Goal: Task Accomplishment & Management: Use online tool/utility

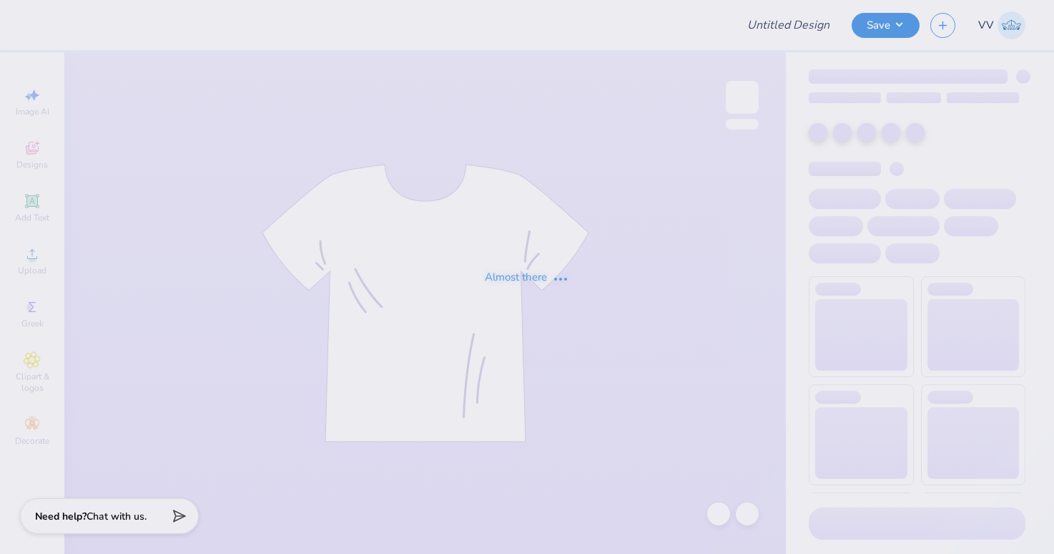
type input "Rutgers, The [GEOGRAPHIC_DATA][US_STATE]: [GEOGRAPHIC_DATA]/P : J"
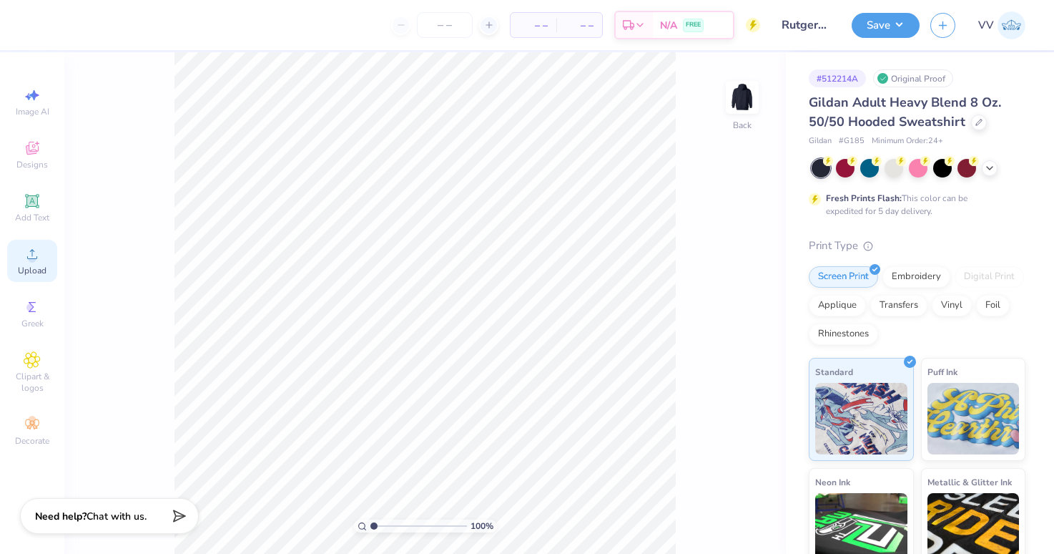
click at [39, 258] on icon at bounding box center [32, 253] width 17 height 17
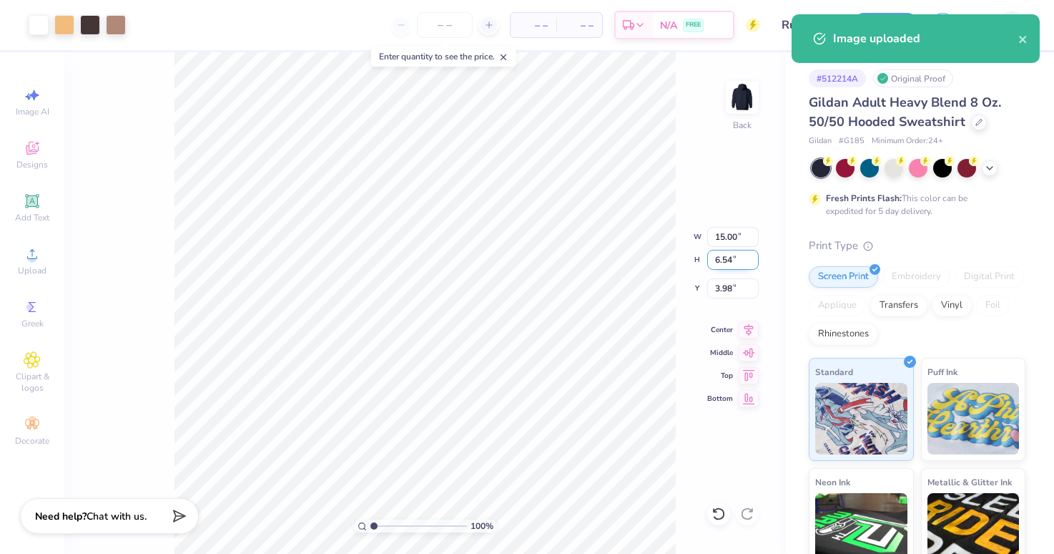
click at [722, 263] on input "6.54" at bounding box center [732, 260] width 51 height 20
type input "5"
type input "11.46"
type input "5.00"
type input "4.75"
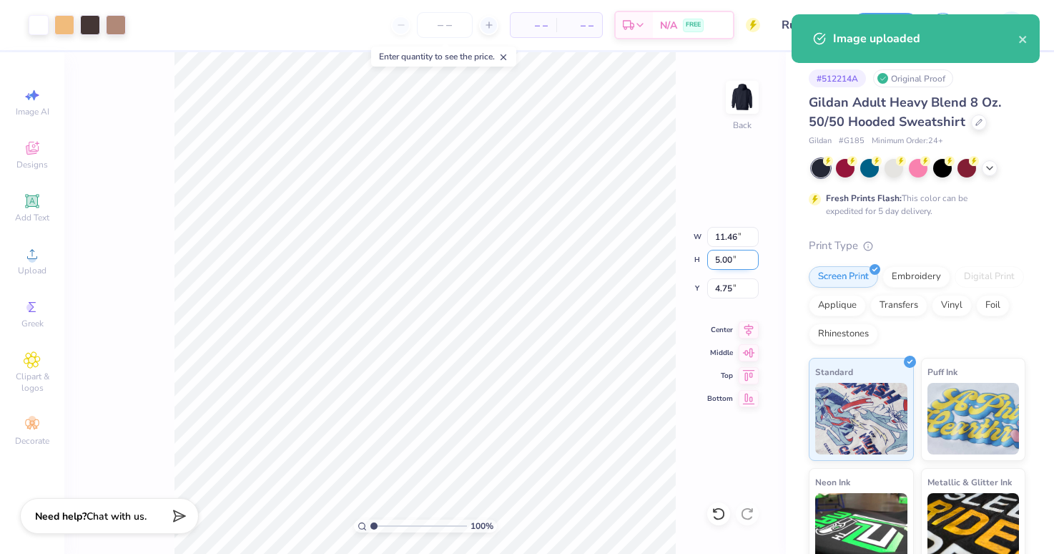
click at [724, 259] on input "5.00" at bounding box center [732, 260] width 51 height 20
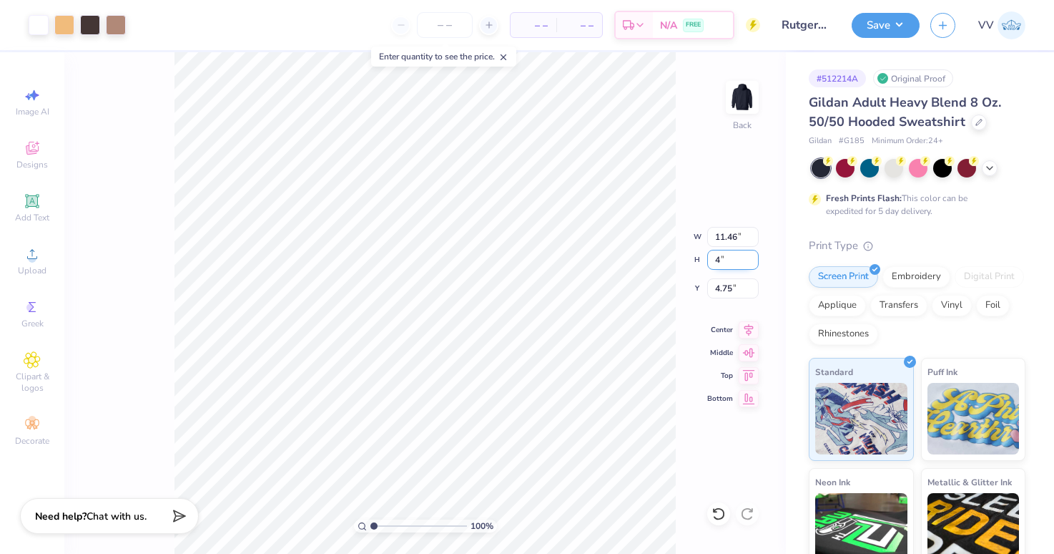
type input "4"
type input "9.17"
type input "4.00"
type input "5.25"
click at [724, 259] on input "4.00" at bounding box center [732, 260] width 51 height 20
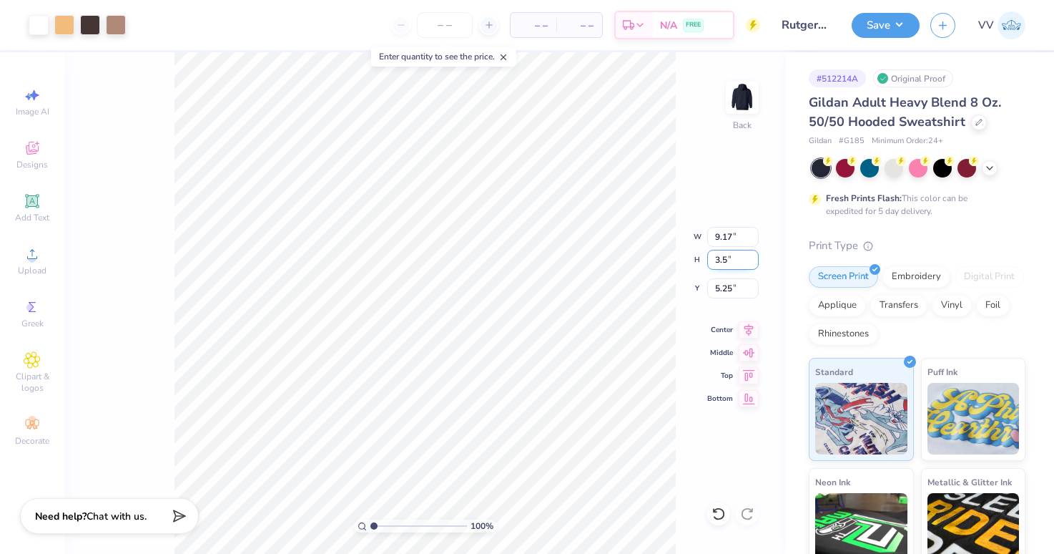
type input "3.5"
type input "8.02"
type input "3.50"
type input "3.00"
click at [739, 260] on input "3.50" at bounding box center [732, 260] width 51 height 20
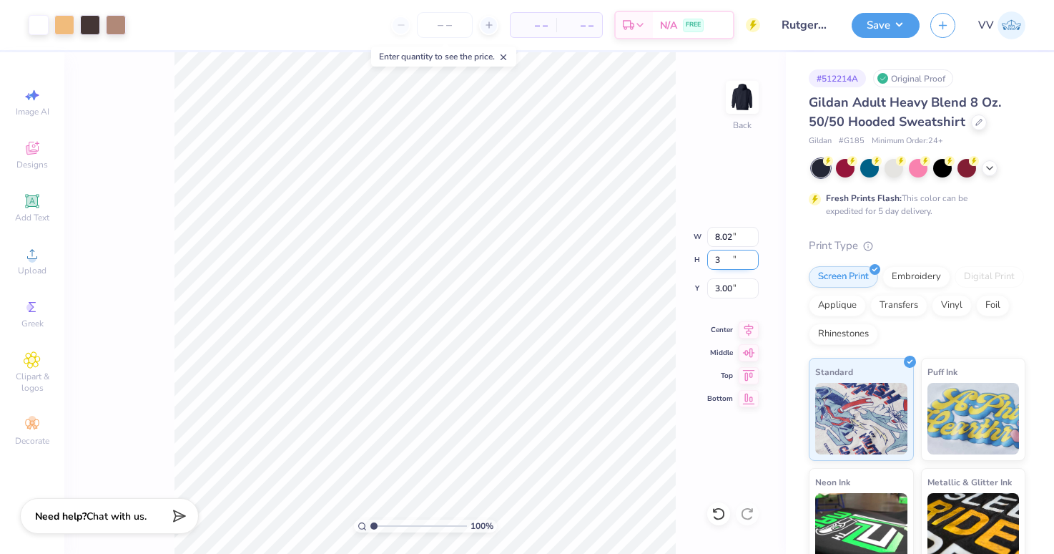
type input "3"
type input "6.88"
type input "3.00"
click at [737, 264] on input "3.00" at bounding box center [732, 260] width 51 height 20
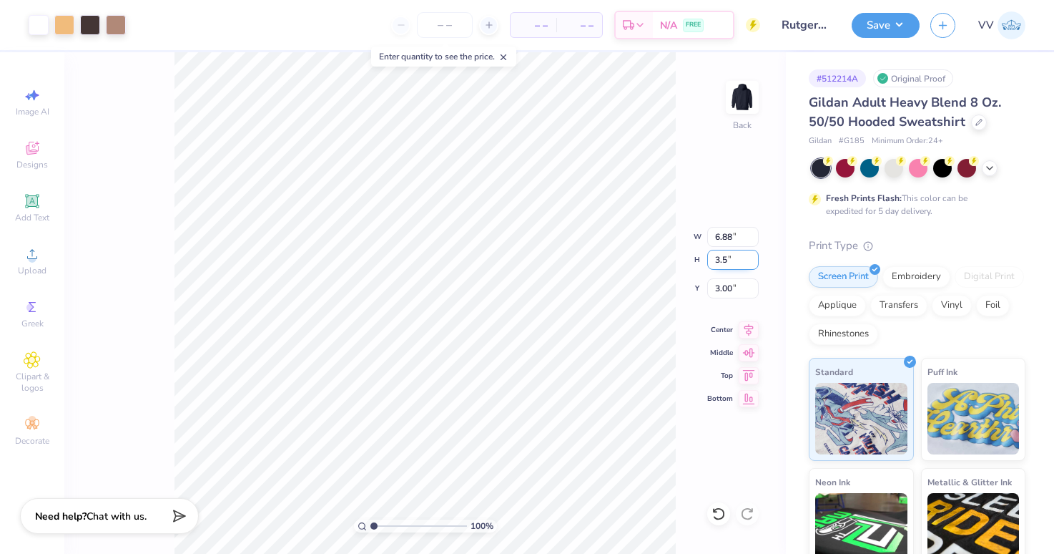
type input "3.5"
type input "8.02"
type input "3.50"
type input "3.00"
click at [881, 14] on button "Save" at bounding box center [886, 23] width 68 height 25
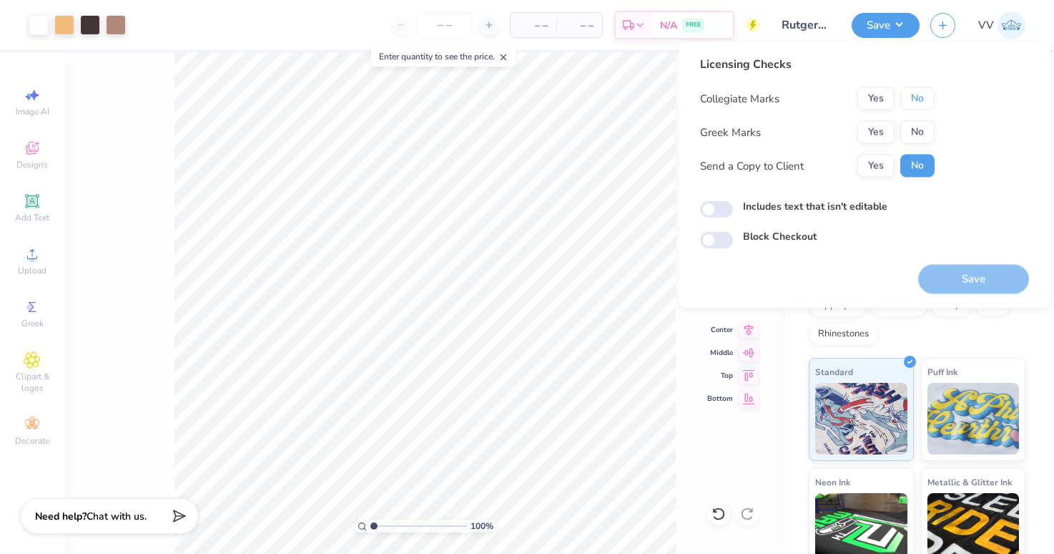
drag, startPoint x: 920, startPoint y: 90, endPoint x: 897, endPoint y: 117, distance: 35.5
click at [920, 90] on button "No" at bounding box center [917, 98] width 34 height 23
click at [881, 127] on button "Yes" at bounding box center [875, 132] width 37 height 23
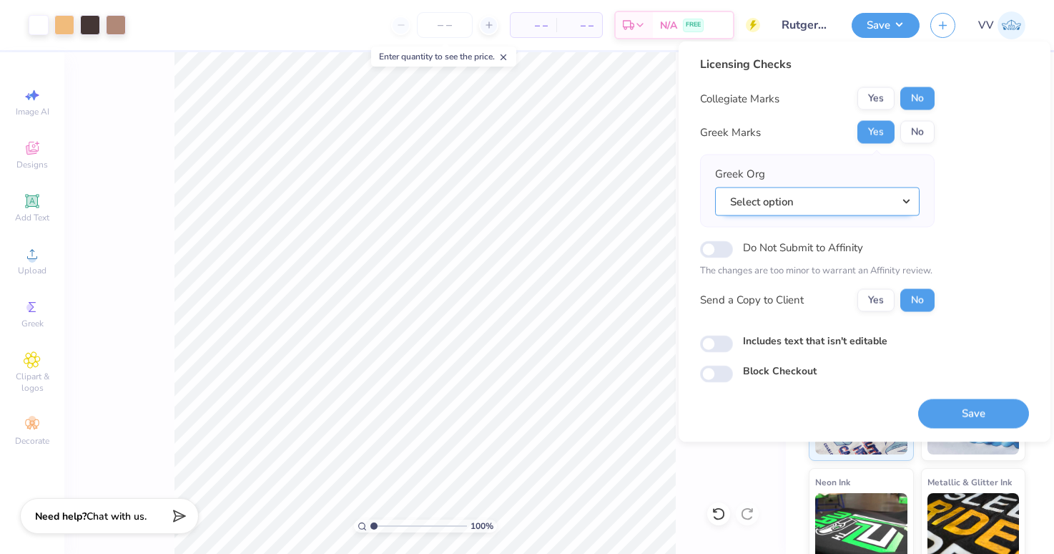
click at [855, 194] on button "Select option" at bounding box center [817, 201] width 205 height 29
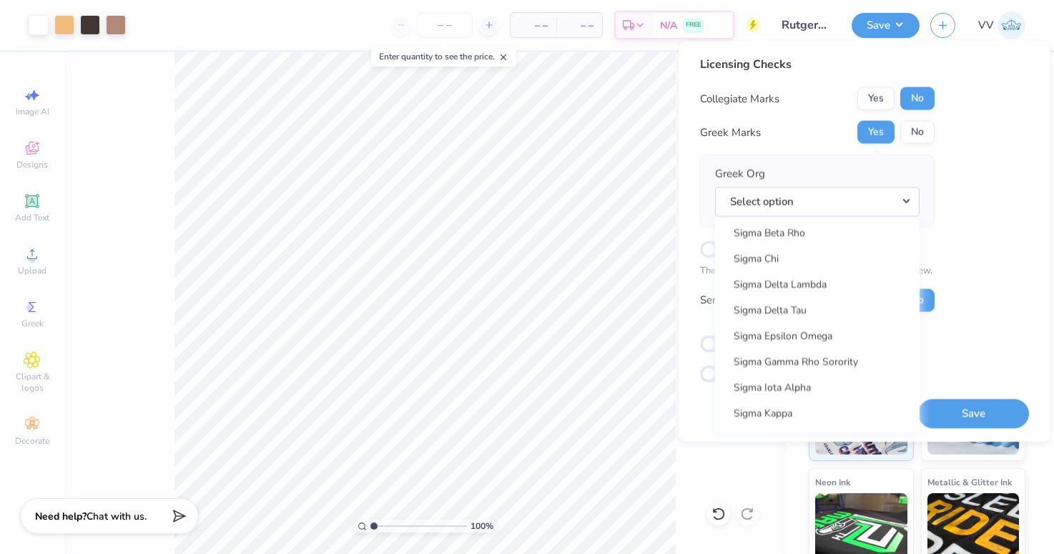
scroll to position [9135, 0]
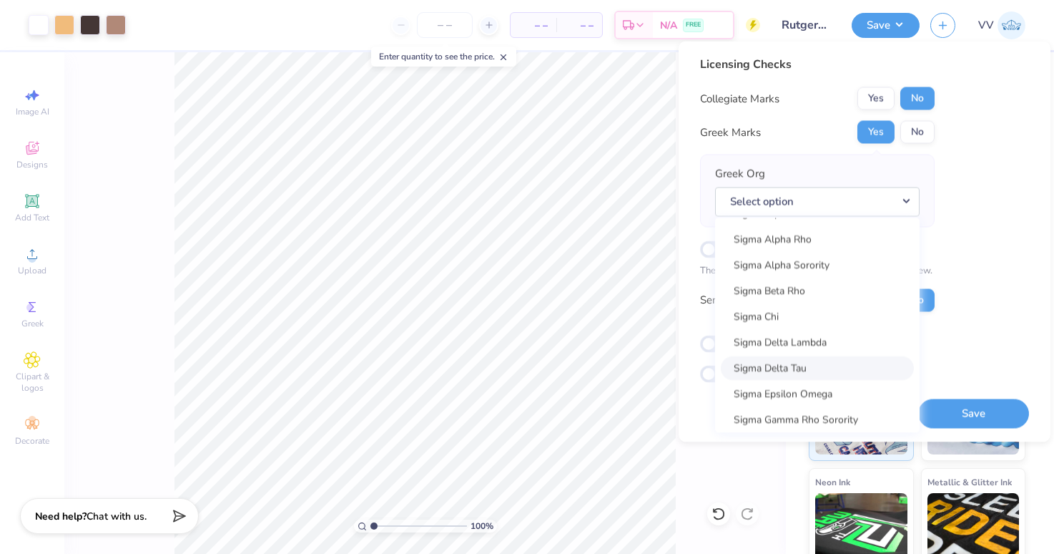
click at [828, 368] on link "Sigma Delta Tau" at bounding box center [817, 368] width 193 height 24
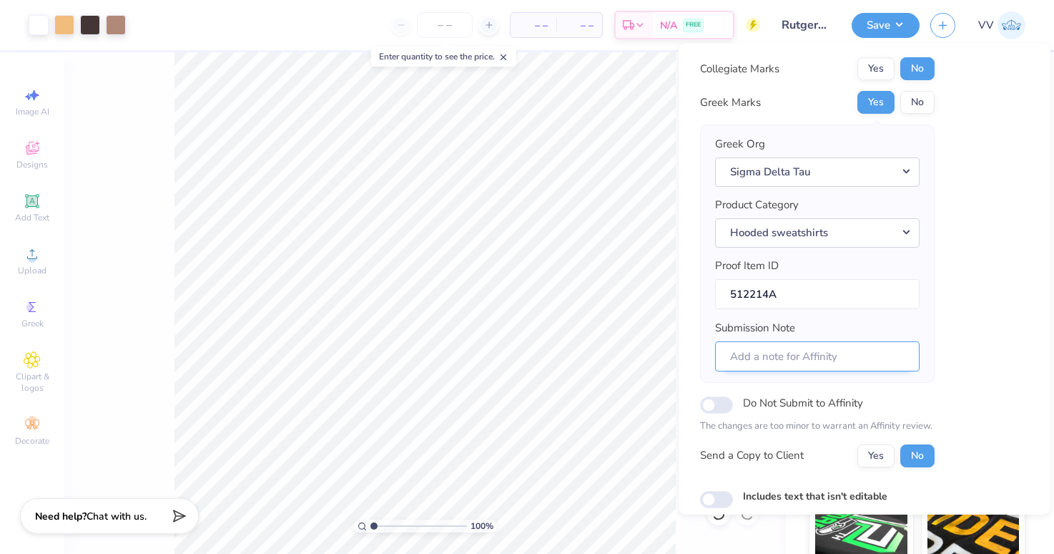
scroll to position [91, 0]
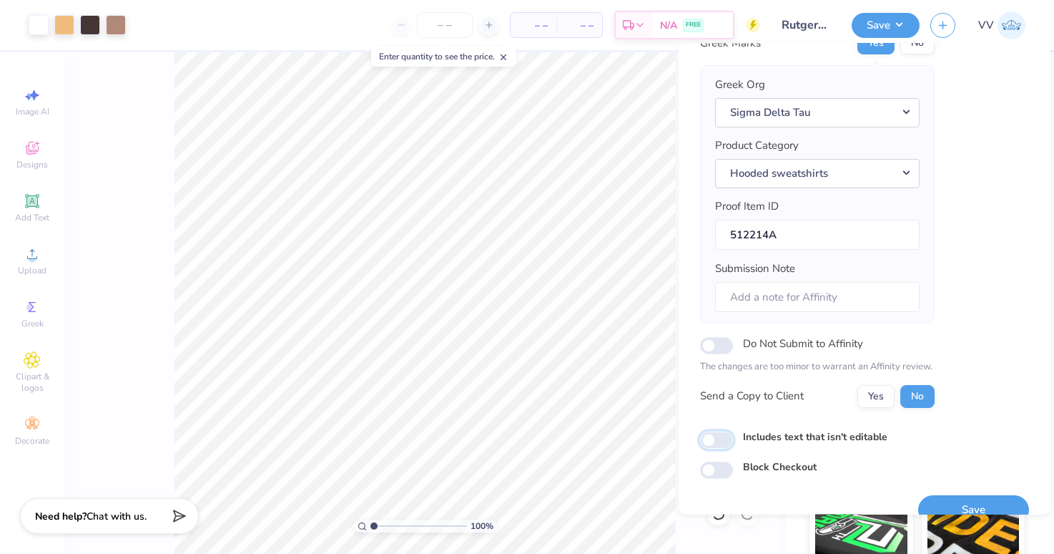
click at [716, 441] on input "Includes text that isn't editable" at bounding box center [716, 439] width 33 height 17
checkbox input "true"
drag, startPoint x: 955, startPoint y: 498, endPoint x: 766, endPoint y: 142, distance: 404.0
click at [955, 498] on button "Save" at bounding box center [973, 509] width 111 height 29
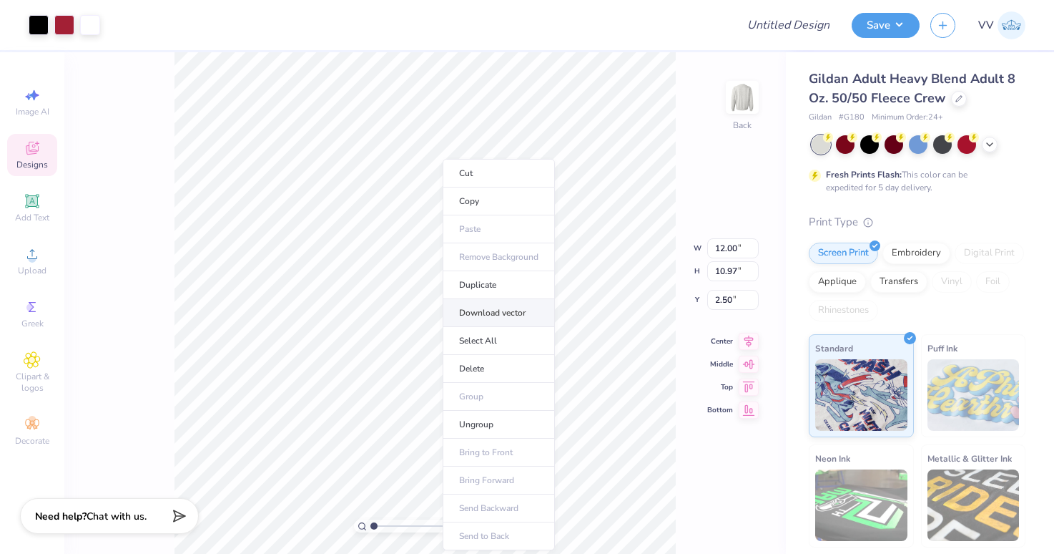
click at [513, 312] on li "Download vector" at bounding box center [499, 313] width 112 height 28
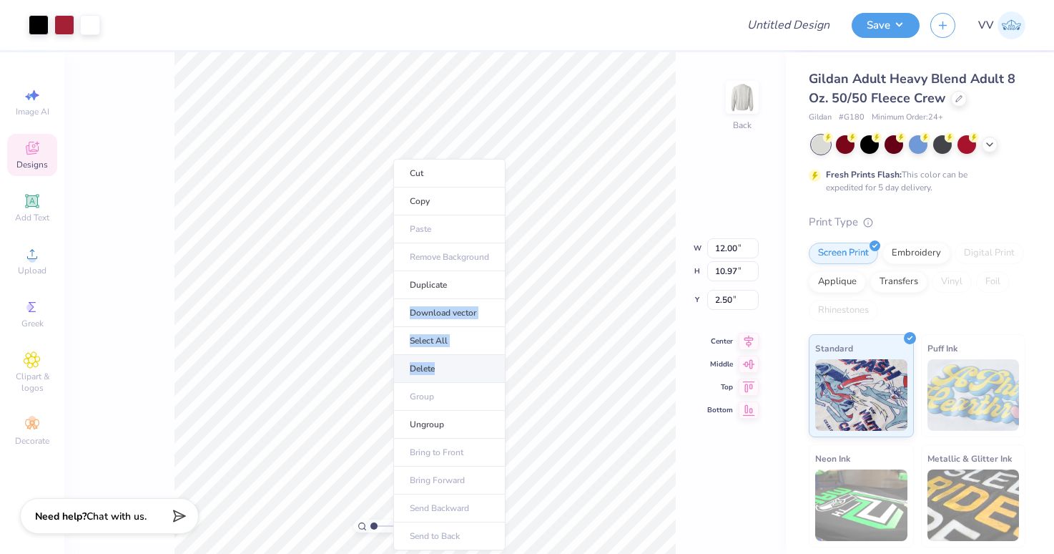
drag, startPoint x: 448, startPoint y: 282, endPoint x: 448, endPoint y: 371, distance: 88.7
click at [448, 371] on ul "Cut Copy Paste Remove Background Duplicate Download vector Select All Delete Gr…" at bounding box center [449, 354] width 112 height 391
click at [467, 424] on li "Ungroup" at bounding box center [449, 424] width 112 height 28
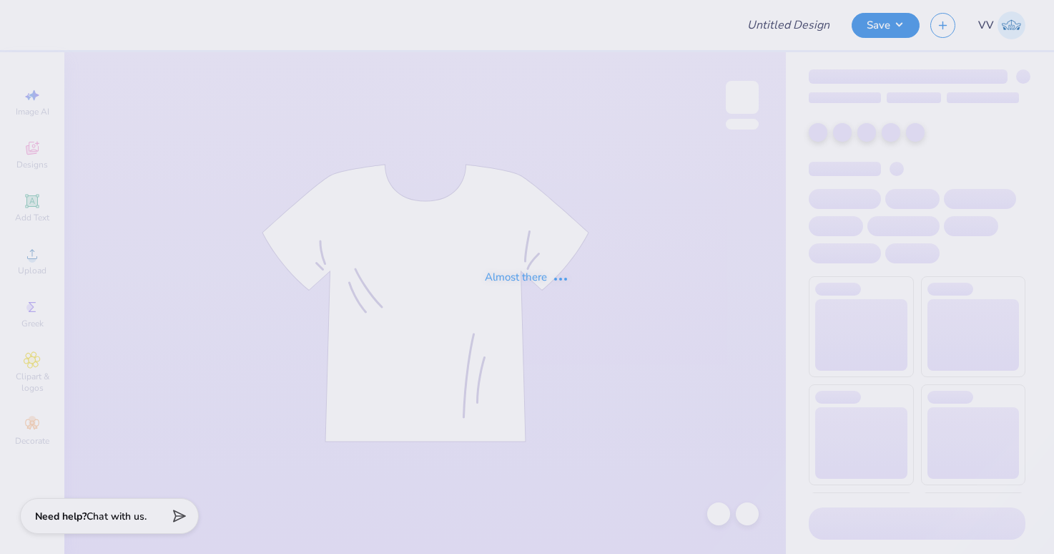
type input "Family Weekend 1"
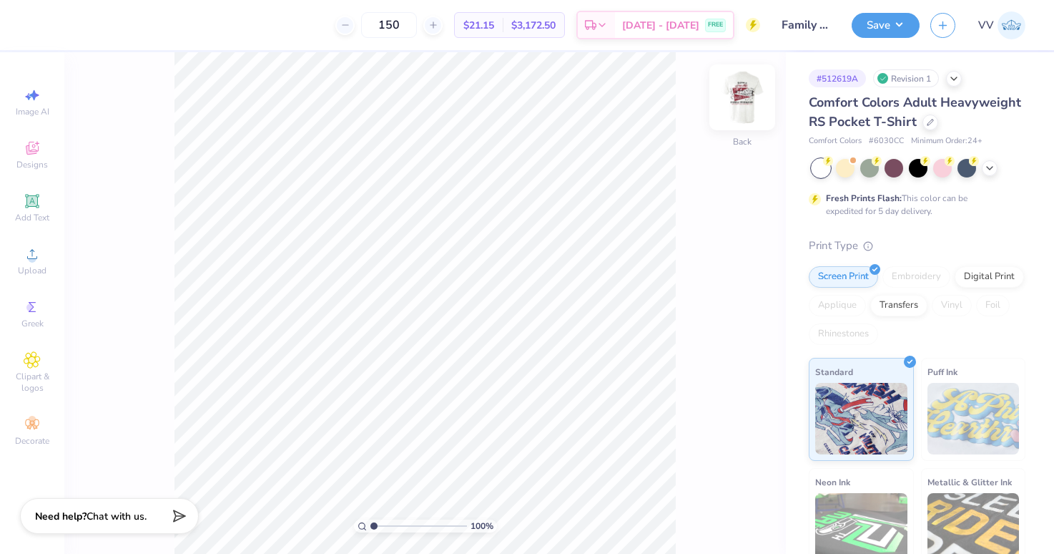
click at [742, 96] on img at bounding box center [742, 97] width 57 height 57
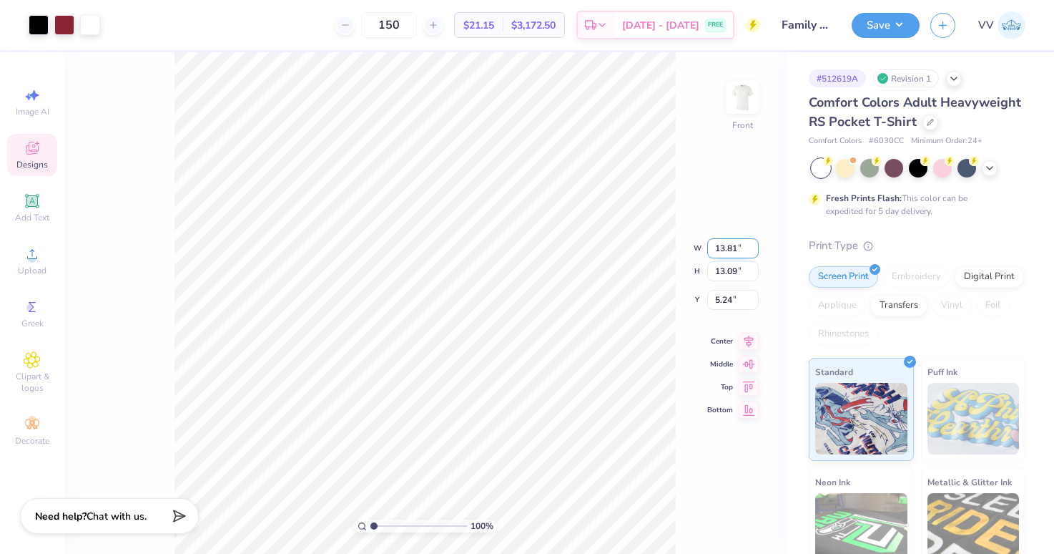
click at [729, 250] on input "13.81" at bounding box center [732, 248] width 51 height 20
type input "12.50"
type input "11.85"
type input "3.00"
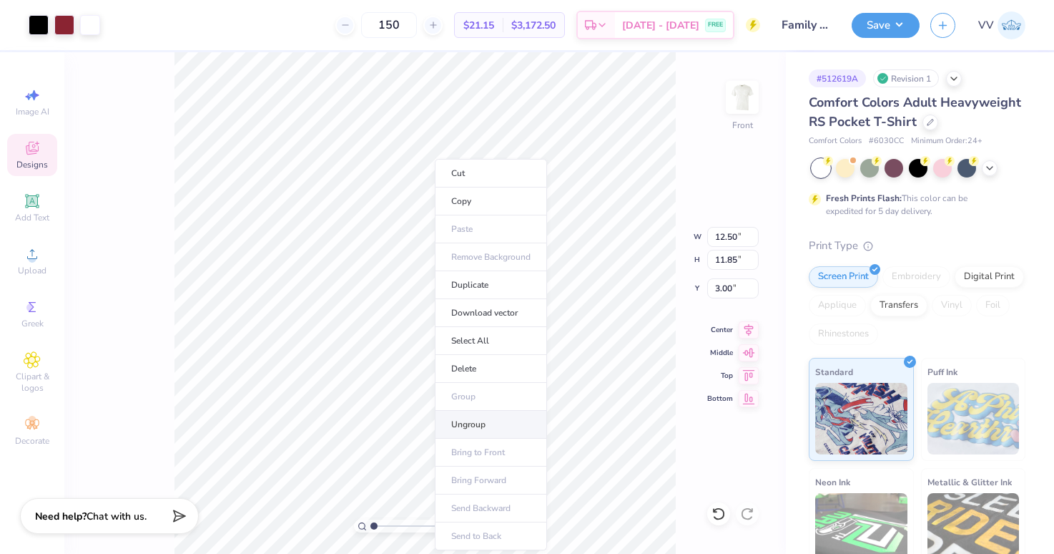
click at [483, 415] on li "Ungroup" at bounding box center [491, 424] width 112 height 28
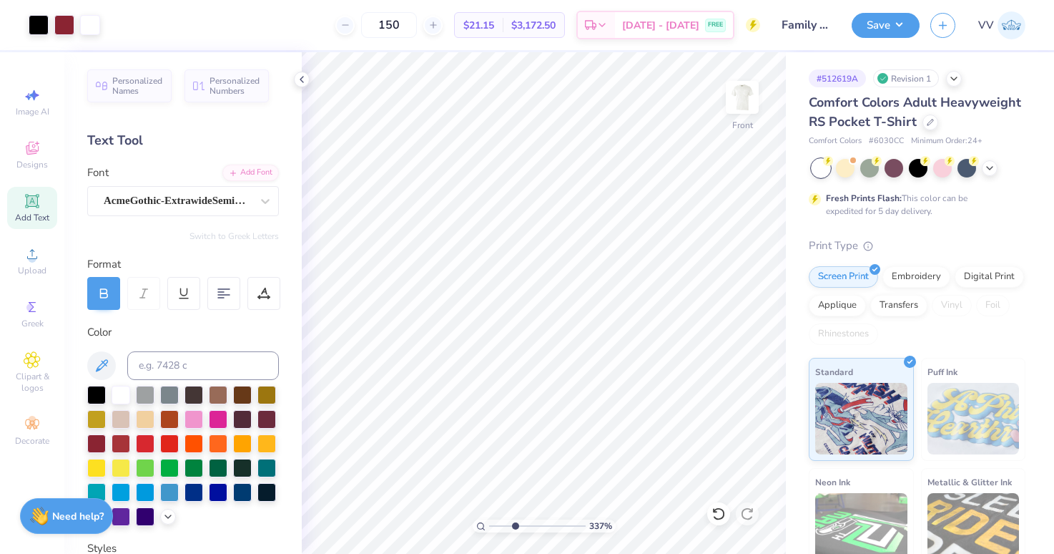
type input "3.36"
click at [515, 524] on input "range" at bounding box center [537, 525] width 97 height 13
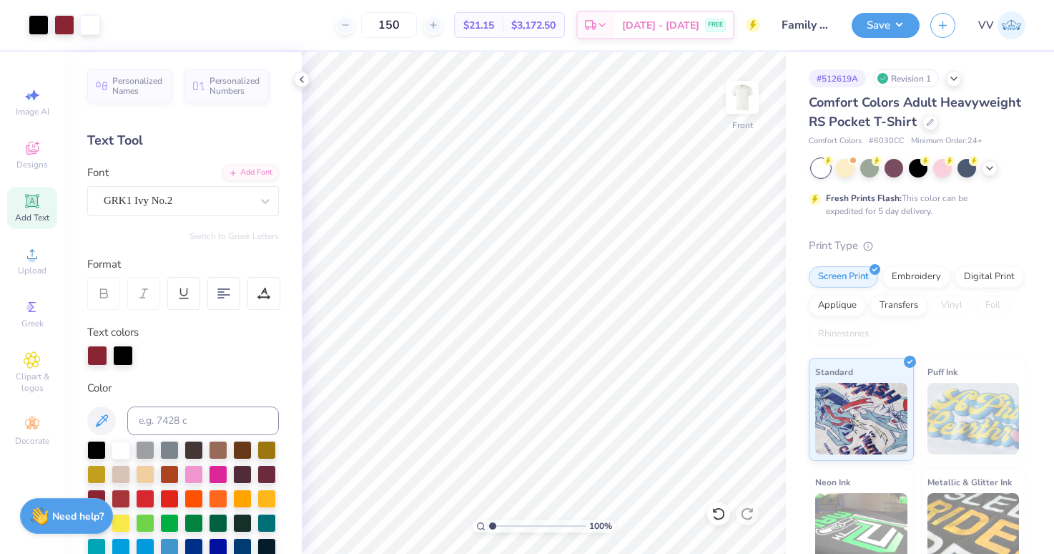
type input "1"
click at [476, 533] on div "100 %" at bounding box center [543, 302] width 501 height 501
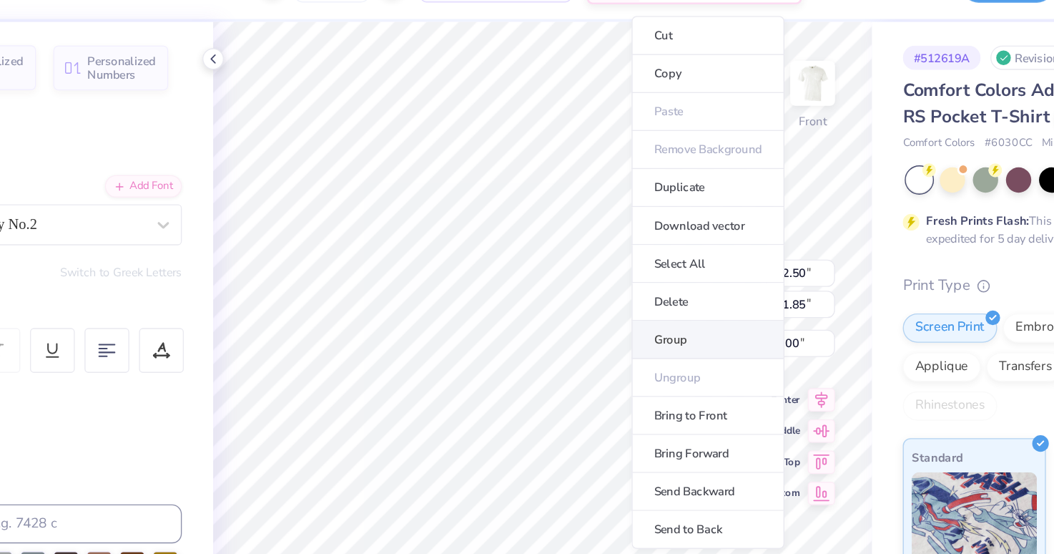
click at [648, 282] on li "Group" at bounding box center [665, 286] width 112 height 28
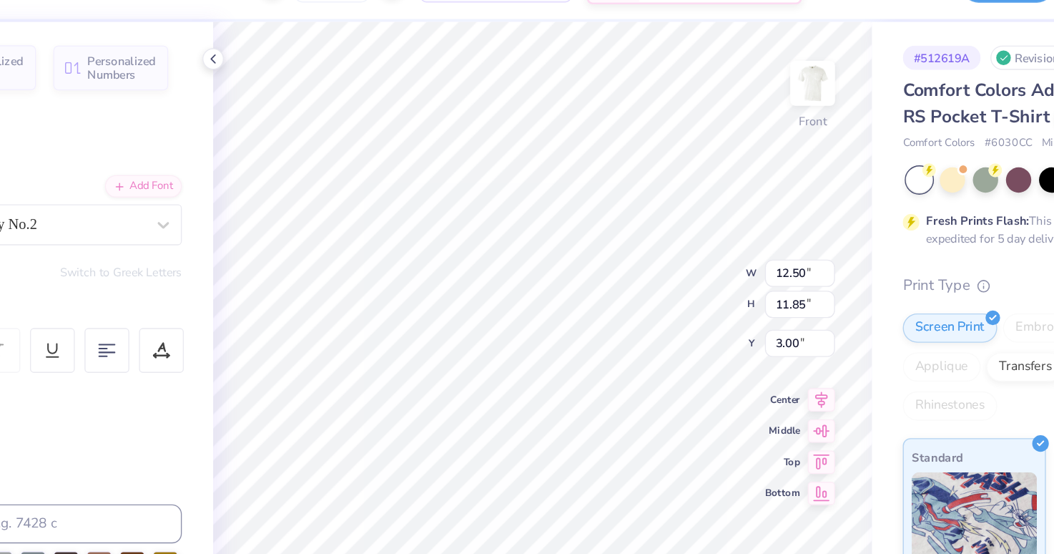
type input "7.08"
type input "6.24"
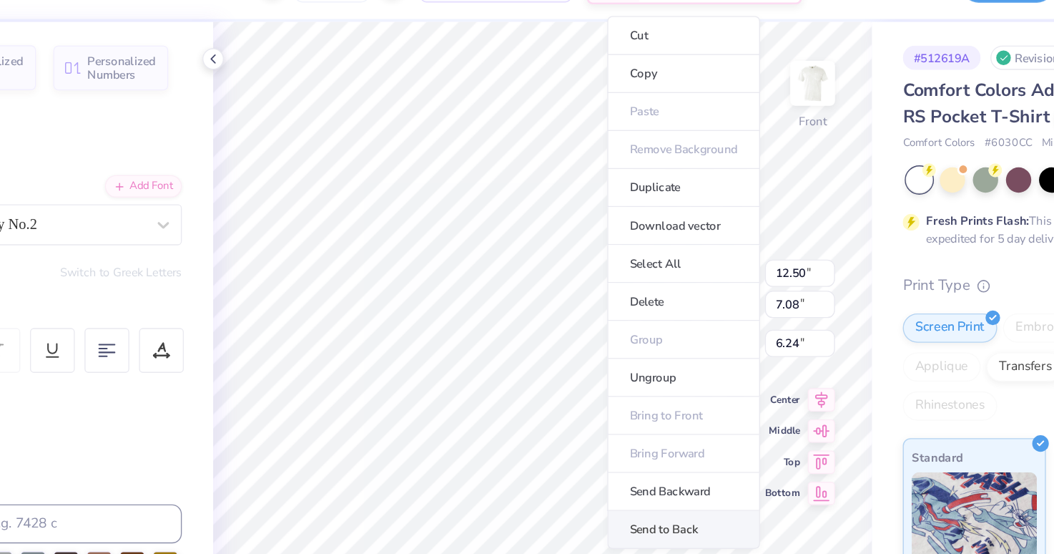
click at [618, 423] on li "Send to Back" at bounding box center [647, 425] width 112 height 28
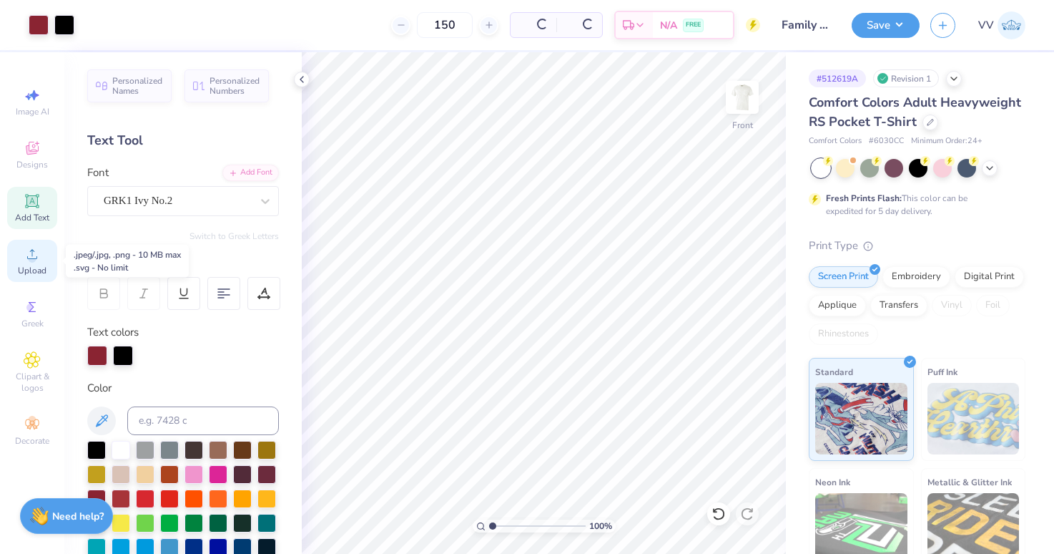
click at [34, 258] on icon at bounding box center [32, 254] width 10 height 10
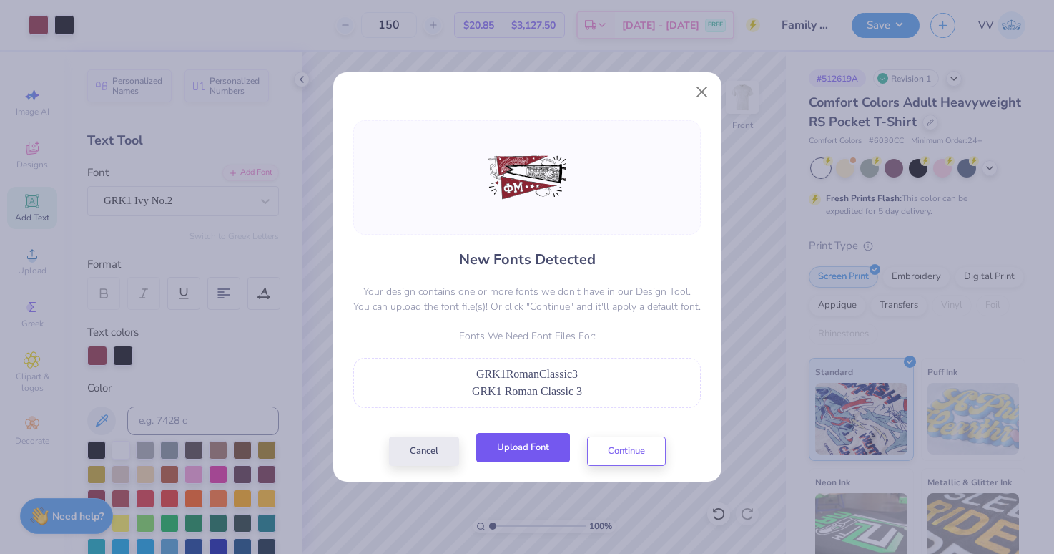
click at [521, 447] on button "Upload Font" at bounding box center [523, 447] width 94 height 29
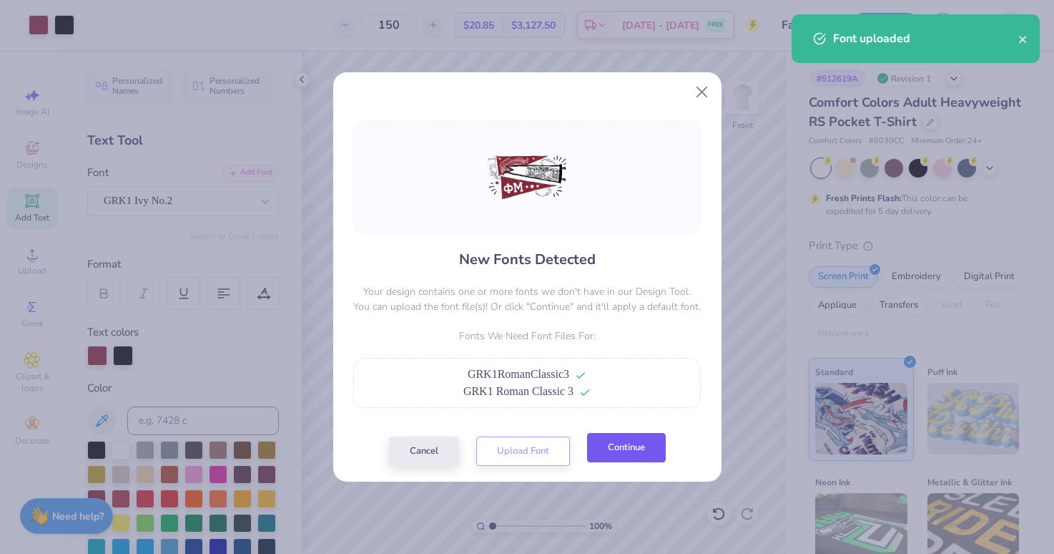
click at [621, 460] on button "Continue" at bounding box center [626, 447] width 79 height 29
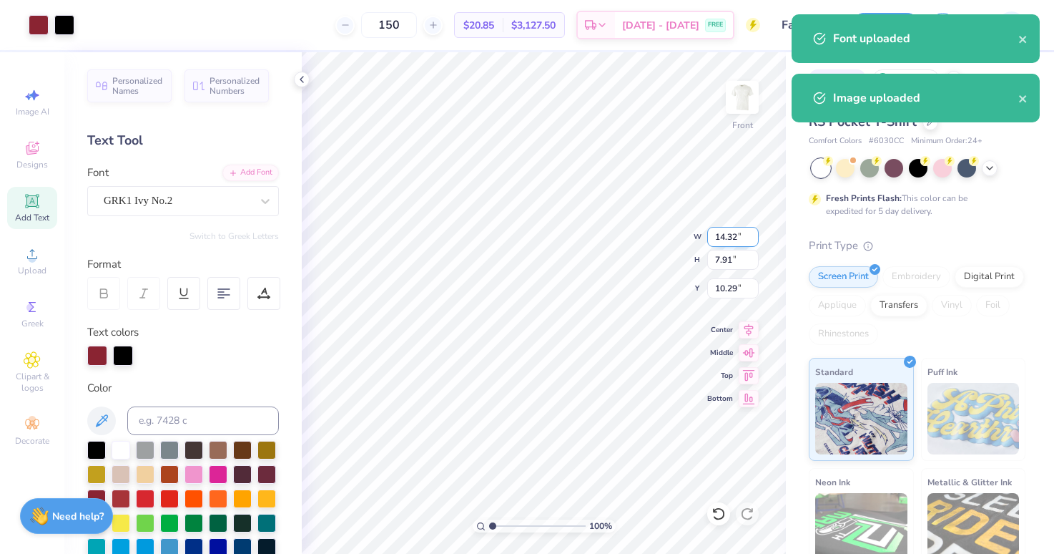
click at [738, 234] on input "14.32" at bounding box center [732, 237] width 51 height 20
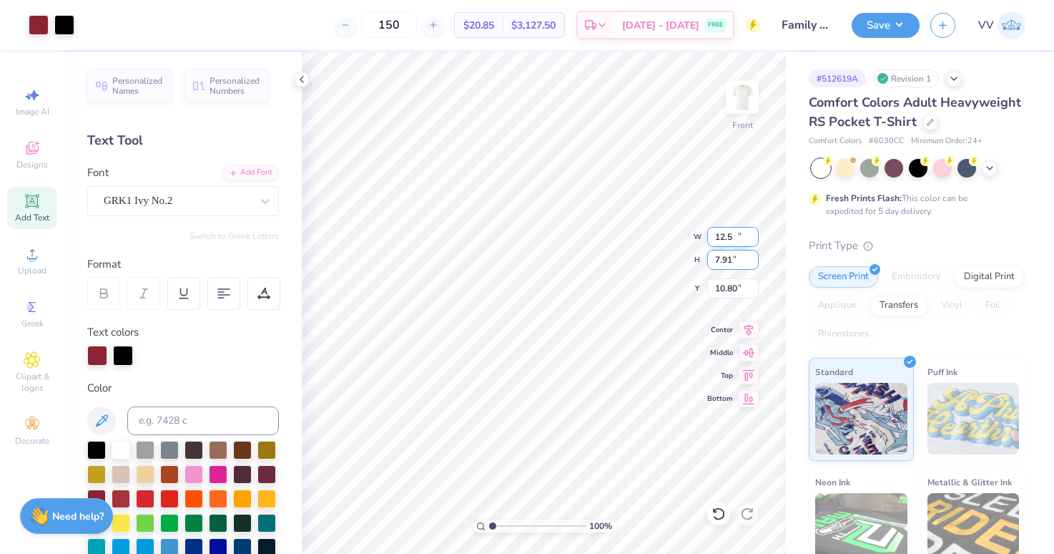
type input "12.50"
type input "6.91"
type input "6.24"
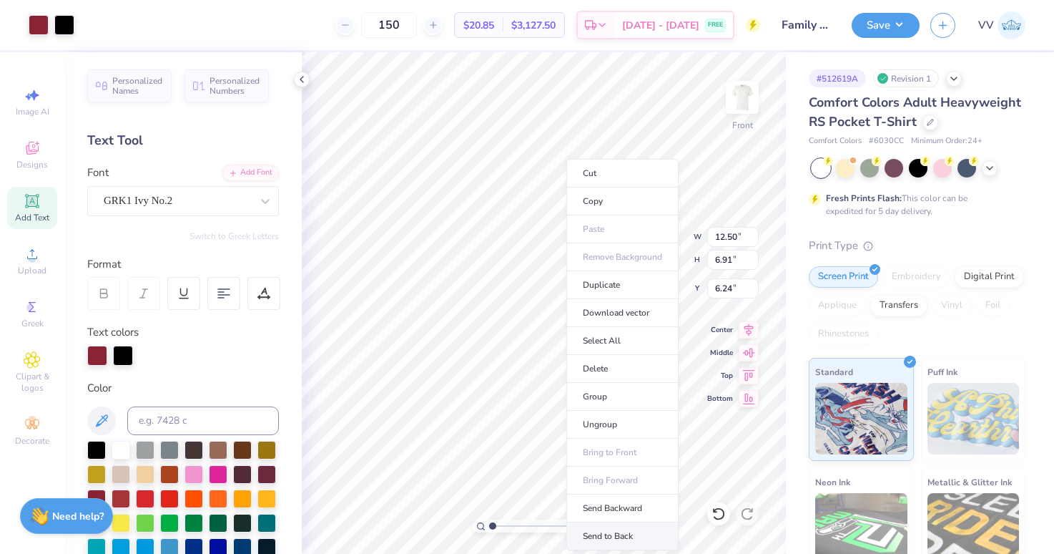
click at [621, 533] on li "Send to Back" at bounding box center [622, 536] width 112 height 28
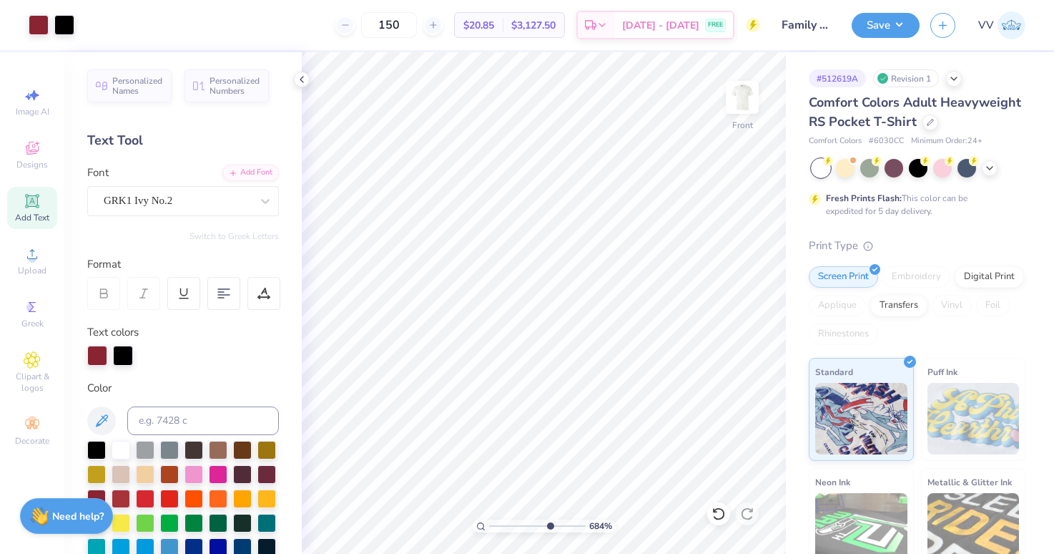
type input "6.93"
drag, startPoint x: 529, startPoint y: 526, endPoint x: 549, endPoint y: 527, distance: 20.1
click at [549, 527] on input "range" at bounding box center [537, 525] width 97 height 13
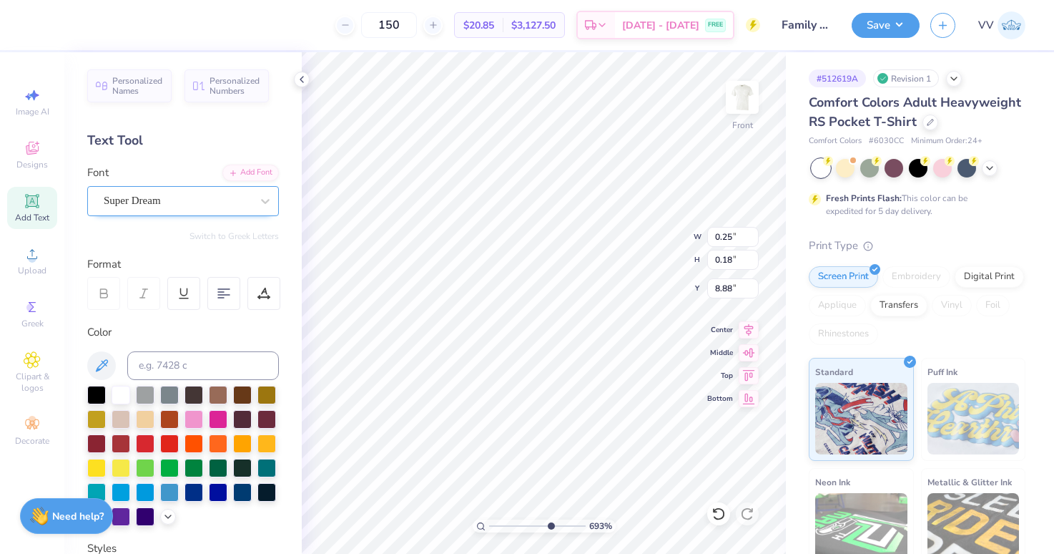
click at [119, 210] on div "Super Dream" at bounding box center [177, 201] width 150 height 22
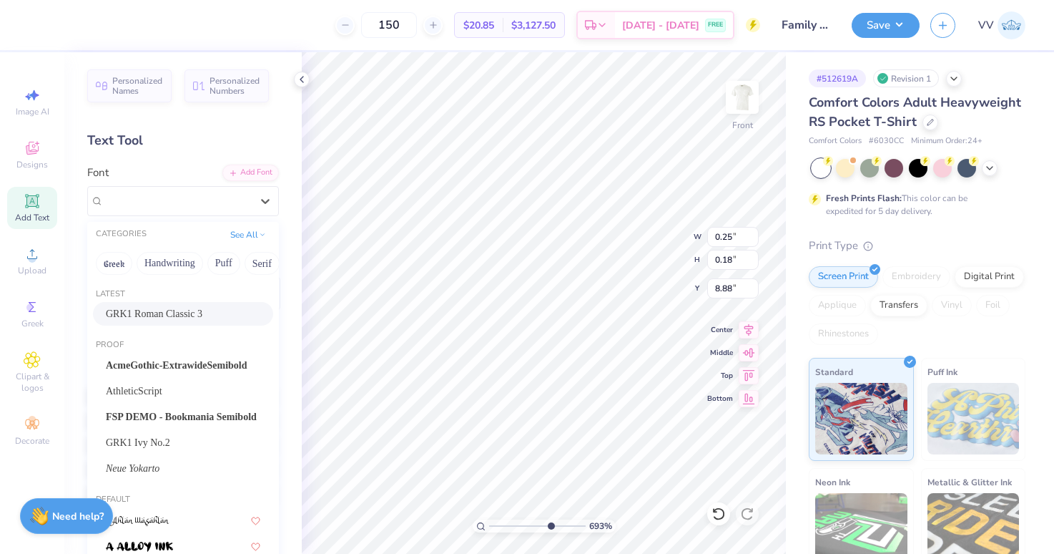
click at [155, 315] on span "GRK1 Roman Classic 3" at bounding box center [154, 313] width 97 height 15
type input "0.33"
type input "0.16"
type input "8.90"
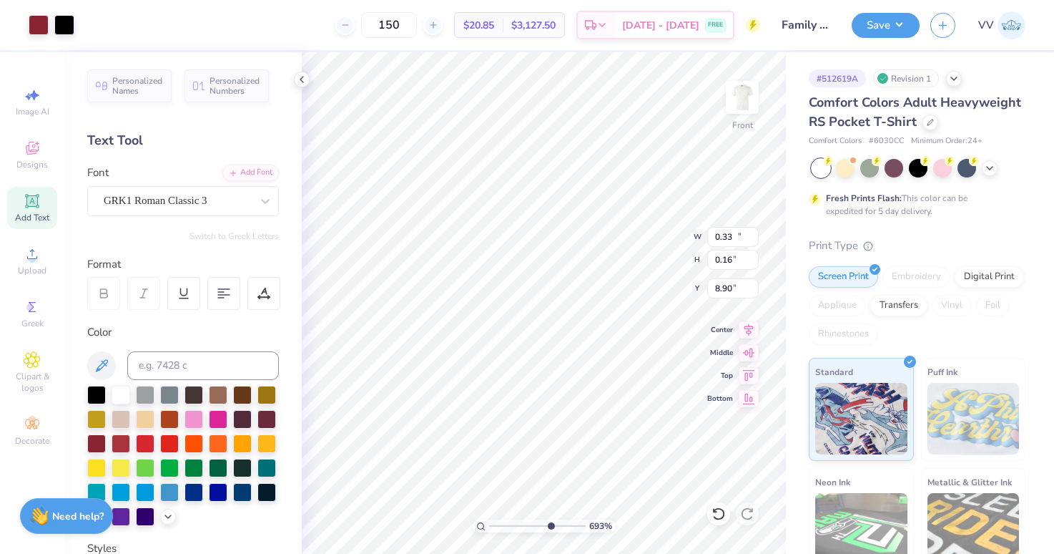
type input "12.50"
type input "6.91"
type input "6.24"
type input "9.56"
click at [574, 526] on input "range" at bounding box center [537, 525] width 97 height 13
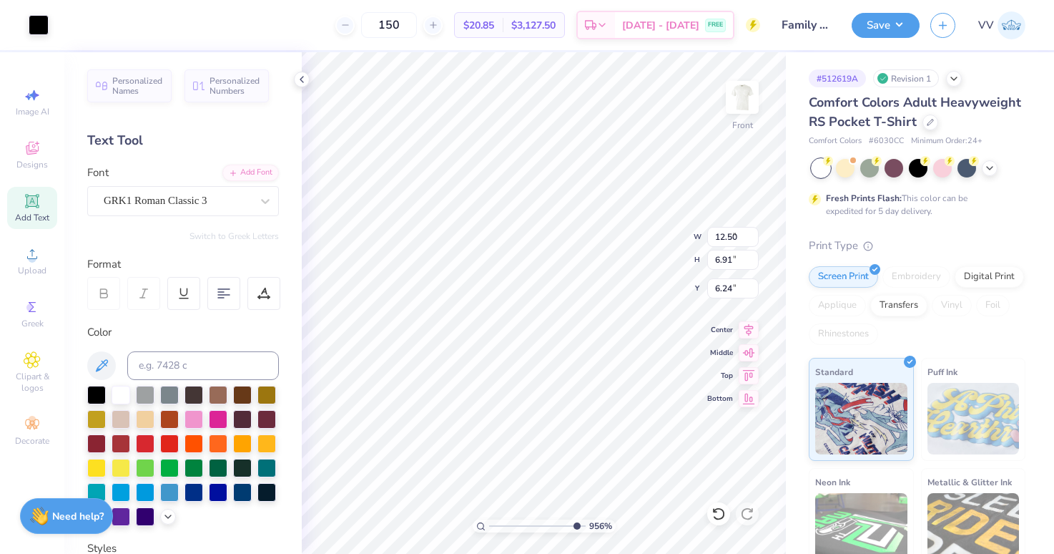
type input "0.33"
type input "0.16"
type input "8.89"
drag, startPoint x: 518, startPoint y: 524, endPoint x: 495, endPoint y: 519, distance: 24.1
click at [489, 531] on input "range" at bounding box center [537, 525] width 97 height 13
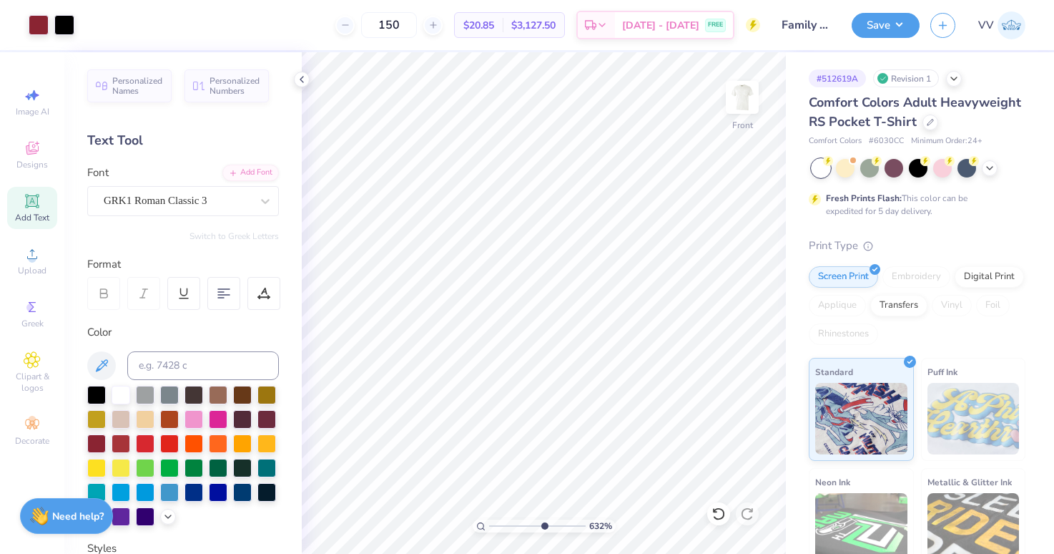
type input "6.27"
drag, startPoint x: 531, startPoint y: 522, endPoint x: 542, endPoint y: 521, distance: 10.8
click at [543, 525] on input "range" at bounding box center [537, 525] width 97 height 13
click at [29, 275] on span "Upload" at bounding box center [32, 270] width 29 height 11
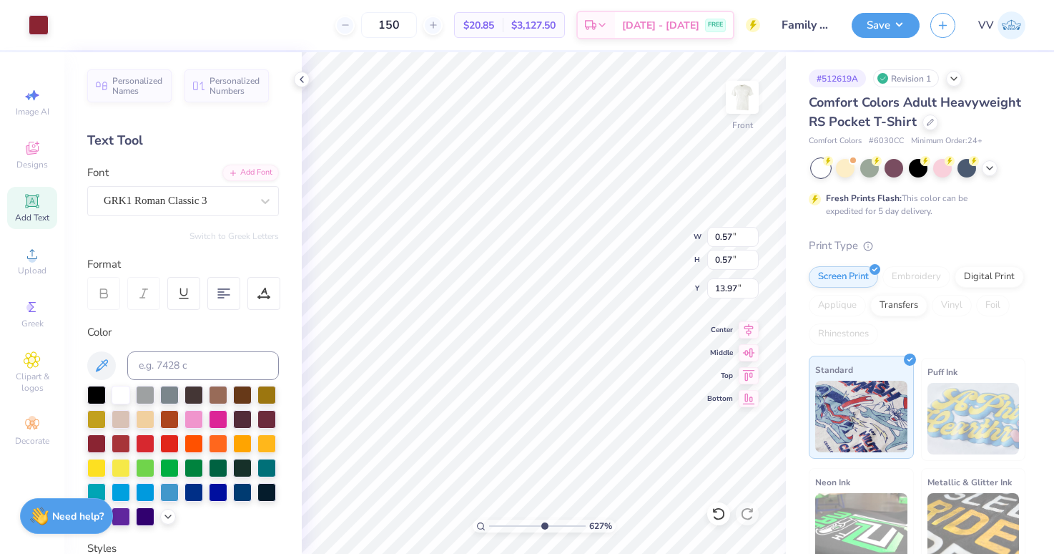
type input "0.17"
type input "14.36"
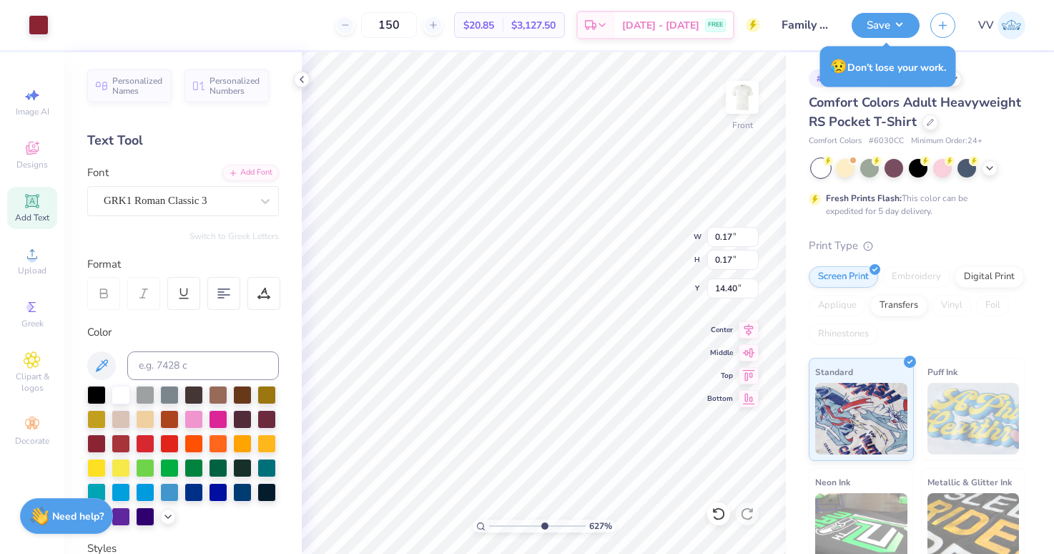
type input "14.45"
click at [486, 533] on div "100 %" at bounding box center [543, 302] width 501 height 501
click at [533, 523] on input "range" at bounding box center [537, 525] width 97 height 13
type input "7.98"
click at [559, 528] on input "range" at bounding box center [537, 525] width 97 height 13
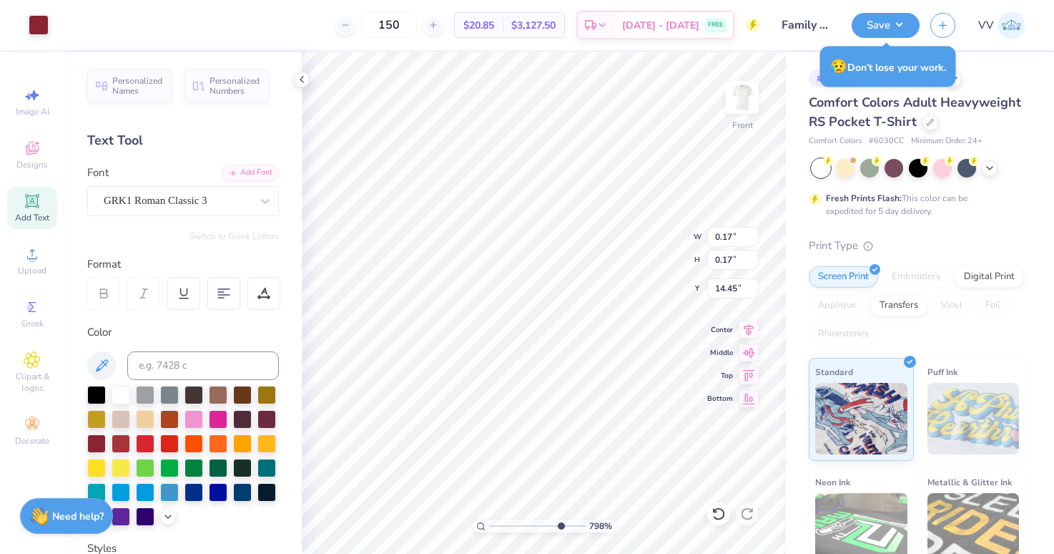
type input "14.40"
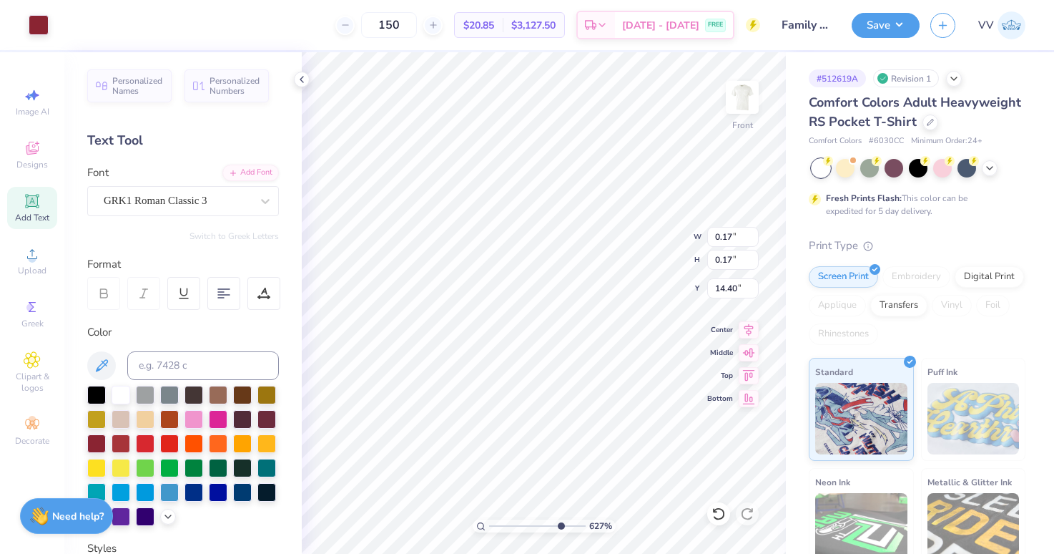
type input "6.27"
type input "14.45"
type input "1"
click at [471, 532] on div "100 %" at bounding box center [543, 302] width 501 height 501
click at [745, 94] on img at bounding box center [742, 97] width 57 height 57
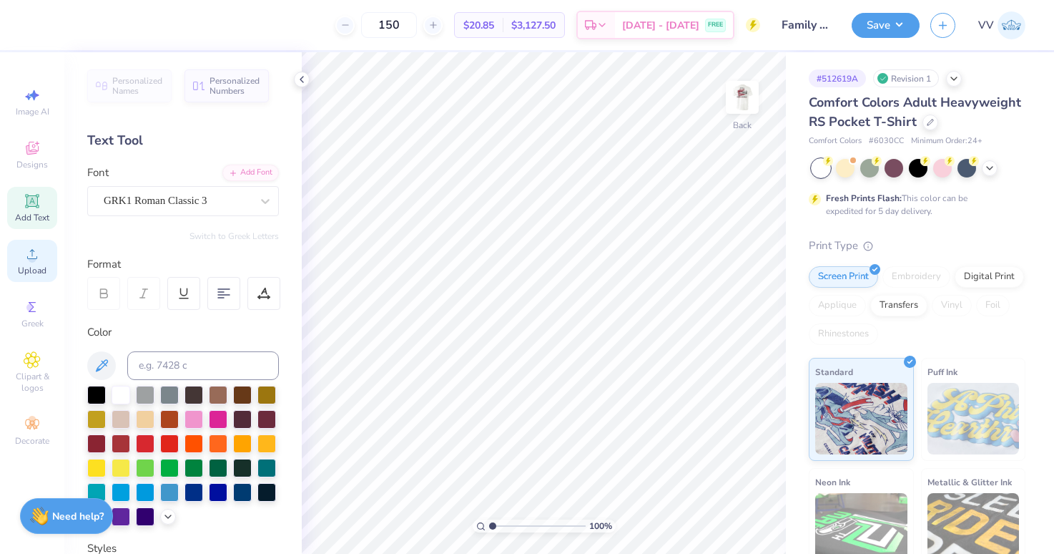
click at [48, 267] on div "Upload" at bounding box center [32, 261] width 50 height 42
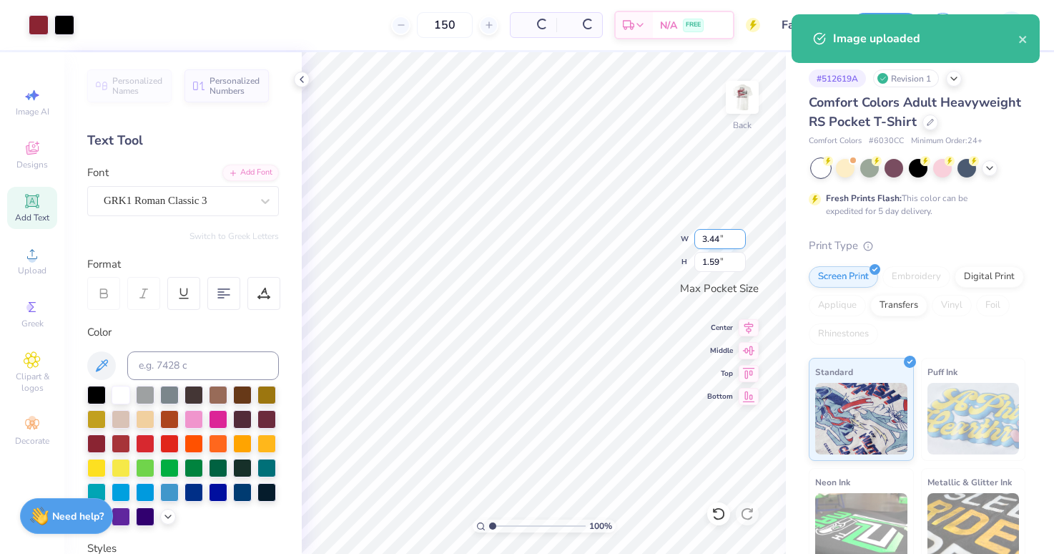
click at [712, 236] on input "3.44" at bounding box center [719, 239] width 51 height 20
type input "3.50"
type input "1.62"
click at [519, 526] on input "range" at bounding box center [537, 525] width 97 height 13
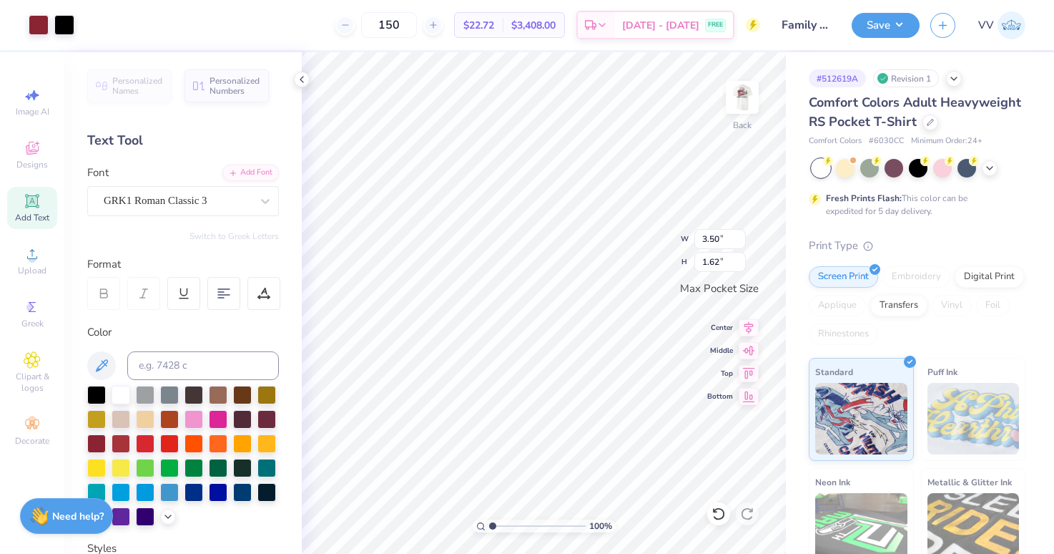
click at [452, 528] on div "100 %" at bounding box center [543, 302] width 501 height 501
click at [738, 107] on img at bounding box center [742, 97] width 57 height 57
click at [521, 523] on input "range" at bounding box center [537, 525] width 97 height 13
type input "1"
click at [471, 528] on div "100 %" at bounding box center [543, 302] width 501 height 501
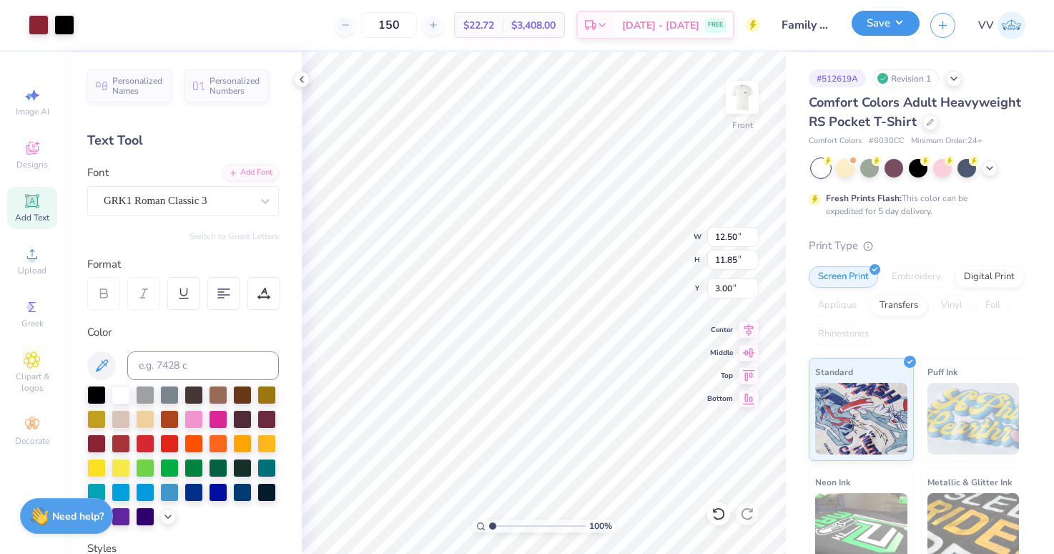
click at [880, 27] on button "Save" at bounding box center [886, 23] width 68 height 25
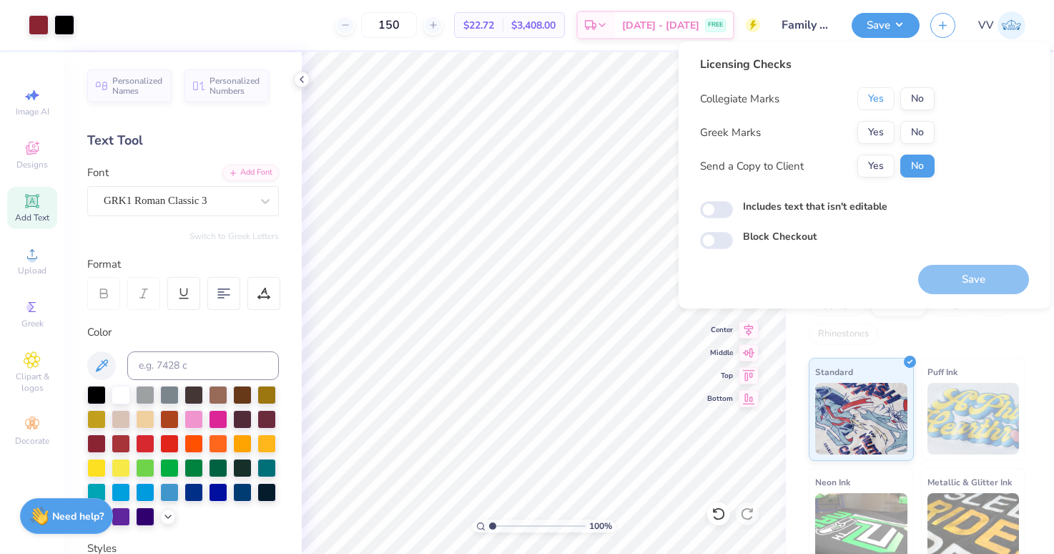
drag, startPoint x: 889, startPoint y: 97, endPoint x: 881, endPoint y: 117, distance: 22.2
click at [889, 97] on button "Yes" at bounding box center [875, 98] width 37 height 23
click at [878, 129] on button "Yes" at bounding box center [875, 132] width 37 height 23
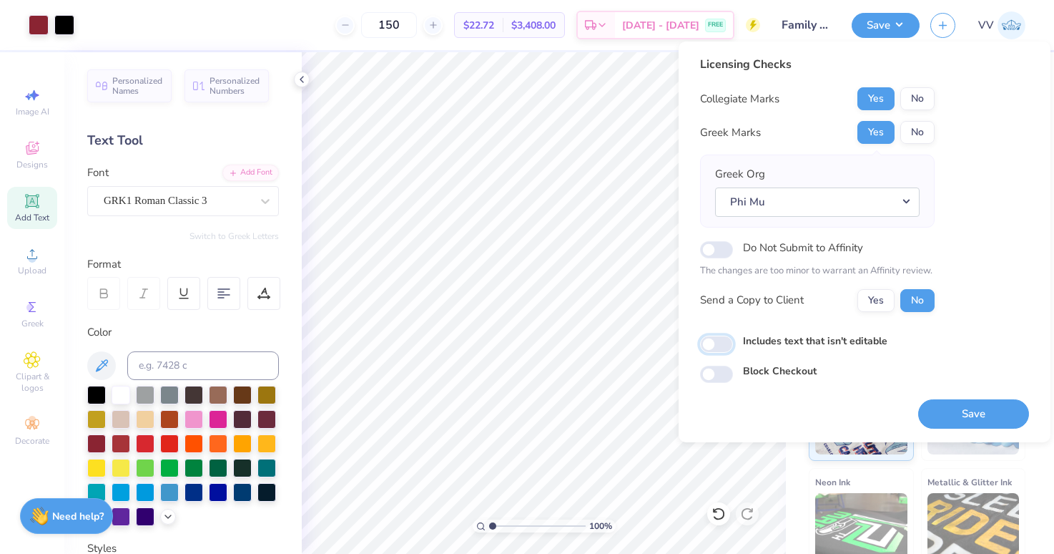
click at [717, 340] on input "Includes text that isn't editable" at bounding box center [716, 343] width 33 height 17
checkbox input "true"
drag, startPoint x: 963, startPoint y: 413, endPoint x: 950, endPoint y: 403, distance: 16.3
click at [962, 413] on button "Save" at bounding box center [973, 413] width 111 height 29
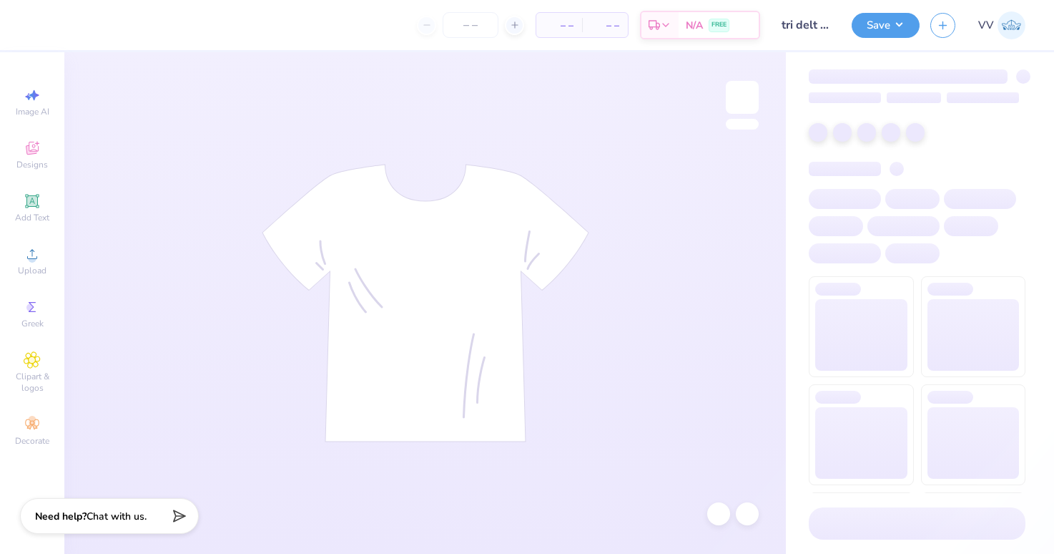
type input "tri delt parents weekend"
type input "150"
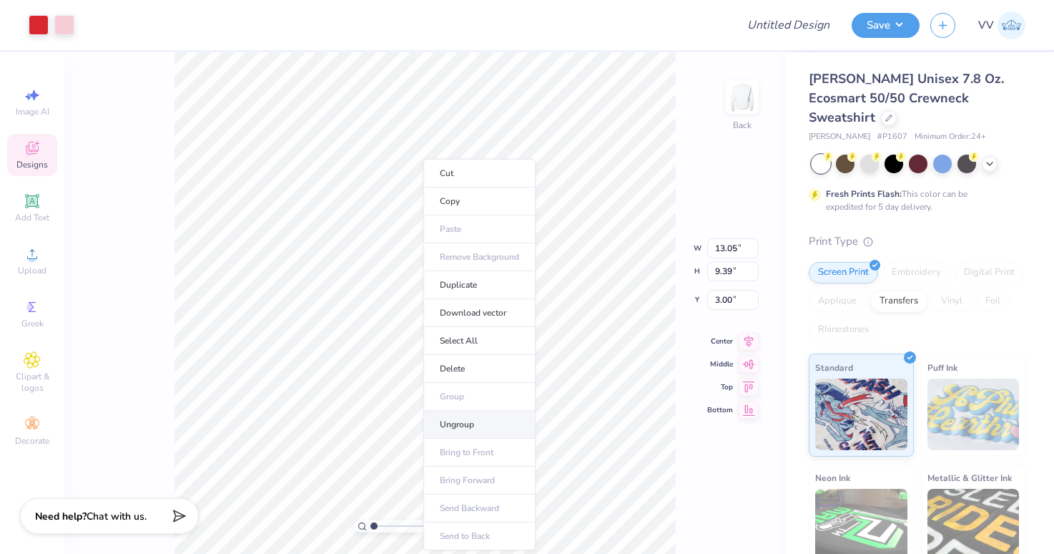
click at [487, 423] on li "Ungroup" at bounding box center [479, 424] width 112 height 28
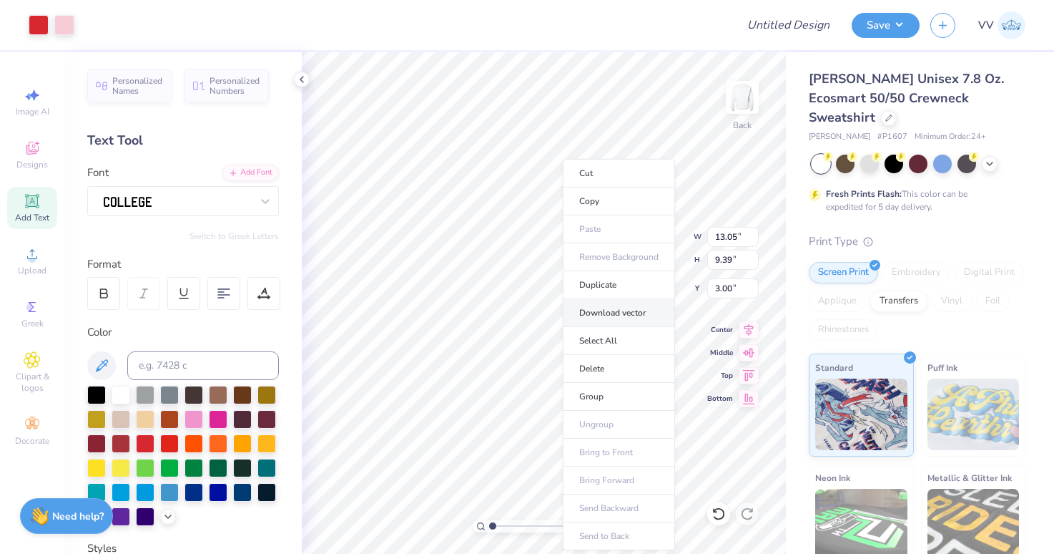
click at [637, 308] on li "Download vector" at bounding box center [619, 313] width 112 height 28
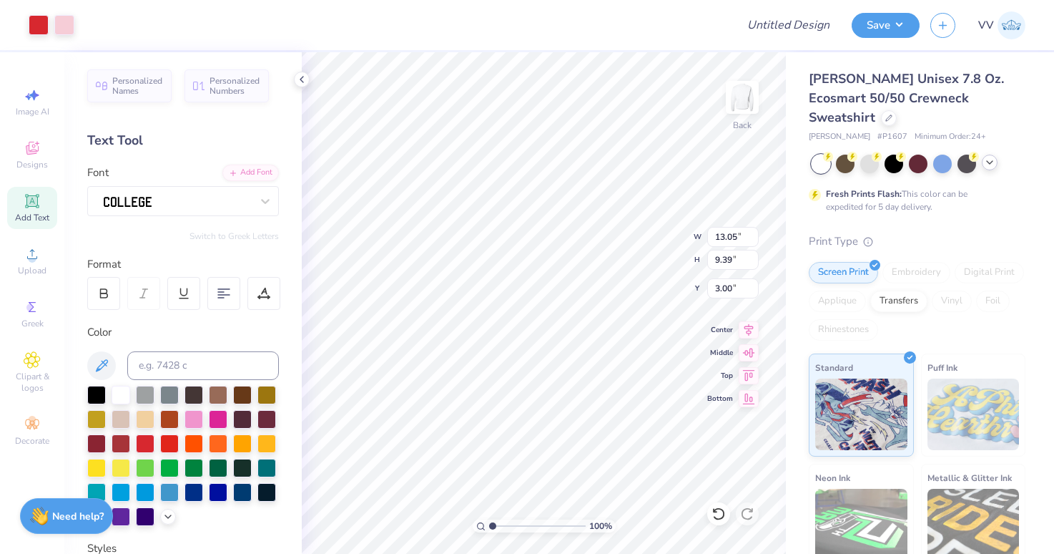
click at [990, 157] on icon at bounding box center [989, 162] width 11 height 11
